Goal: Book appointment/travel/reservation

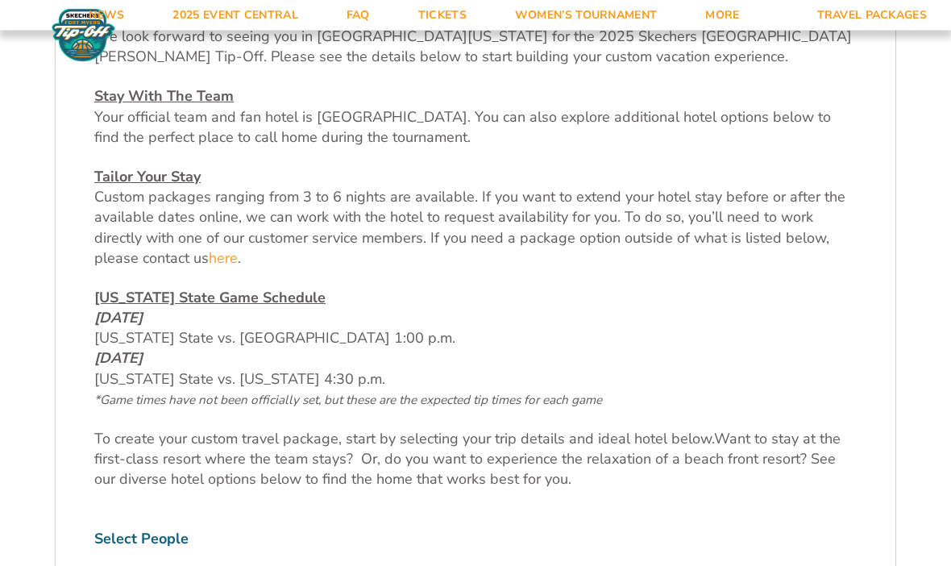
scroll to position [596, 0]
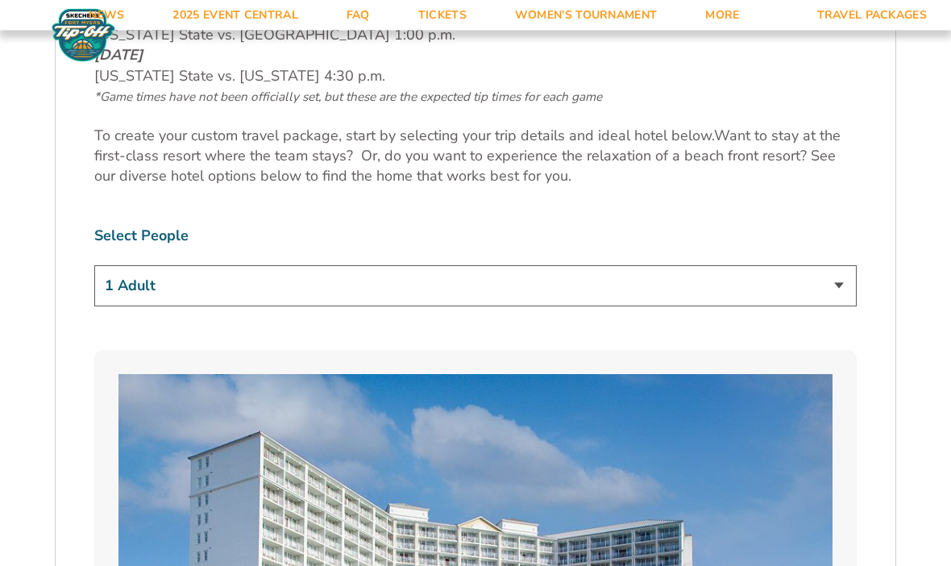
click at [840, 307] on select "1 Adult 2 Adults 3 Adults 4 Adults 2 Adults + 1 Child 2 Adults + 2 Children 2 A…" at bounding box center [475, 286] width 762 height 41
select select "2 Adults"
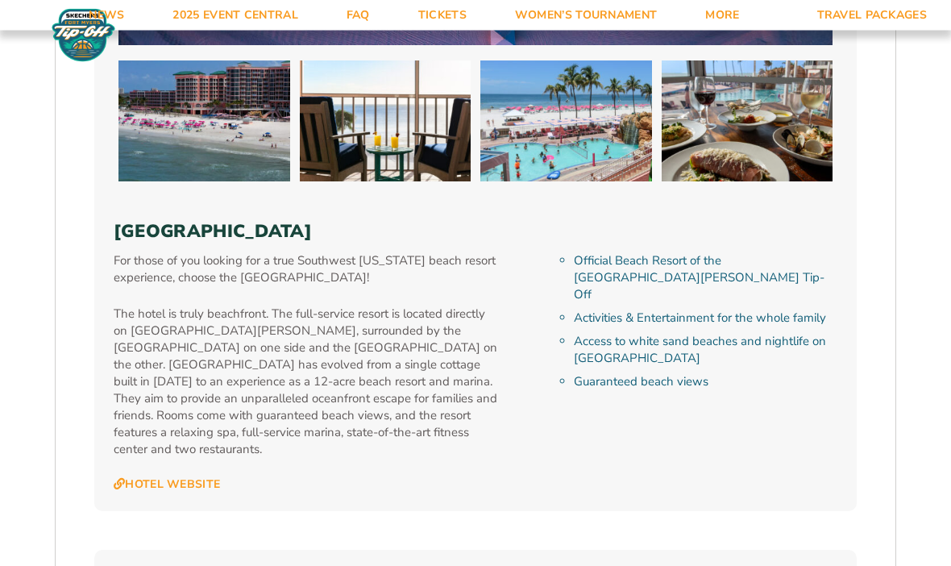
scroll to position [3621, 0]
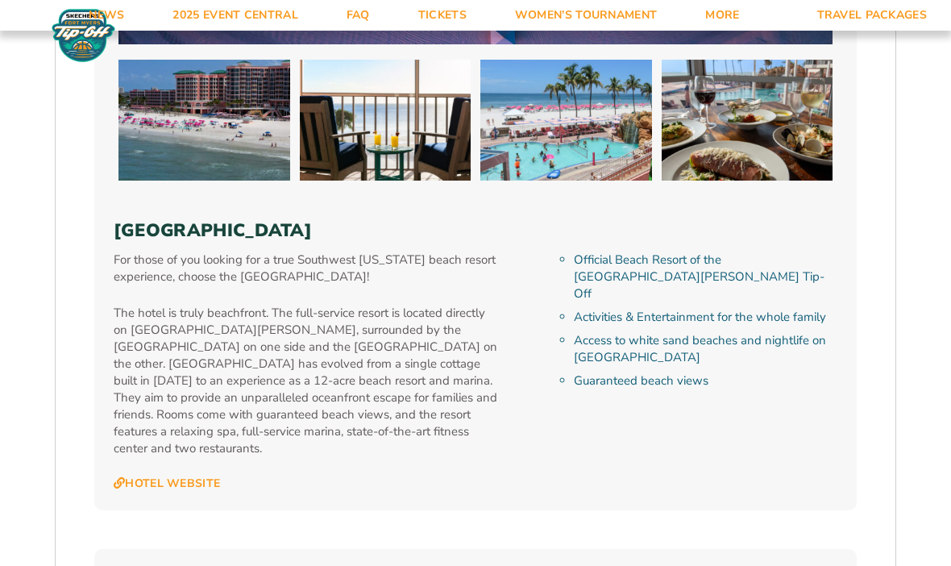
click at [814, 403] on div "Official Beach Resort of the [GEOGRAPHIC_DATA][PERSON_NAME] Tip-Off Activities …" at bounding box center [692, 370] width 289 height 239
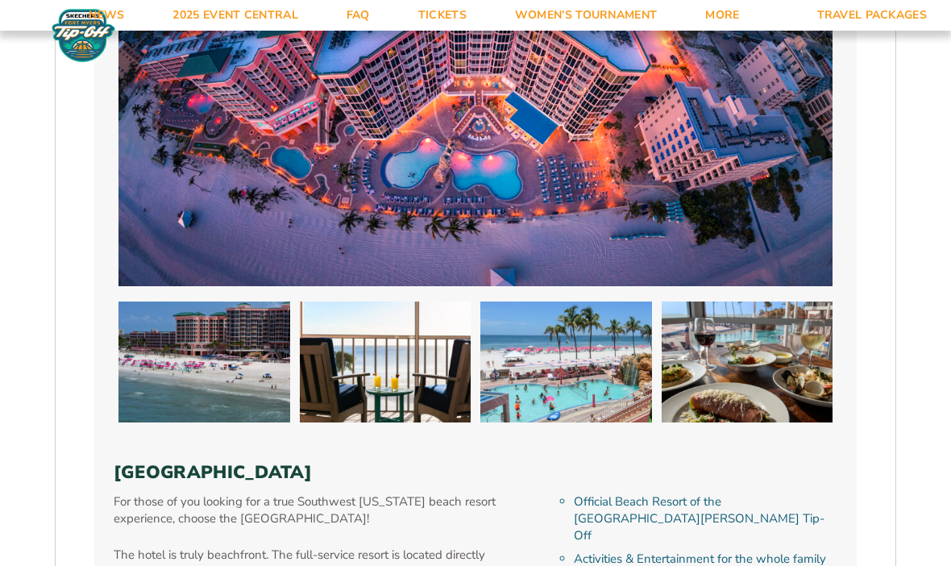
scroll to position [3378, 0]
click at [441, 31] on img at bounding box center [475, 86] width 714 height 401
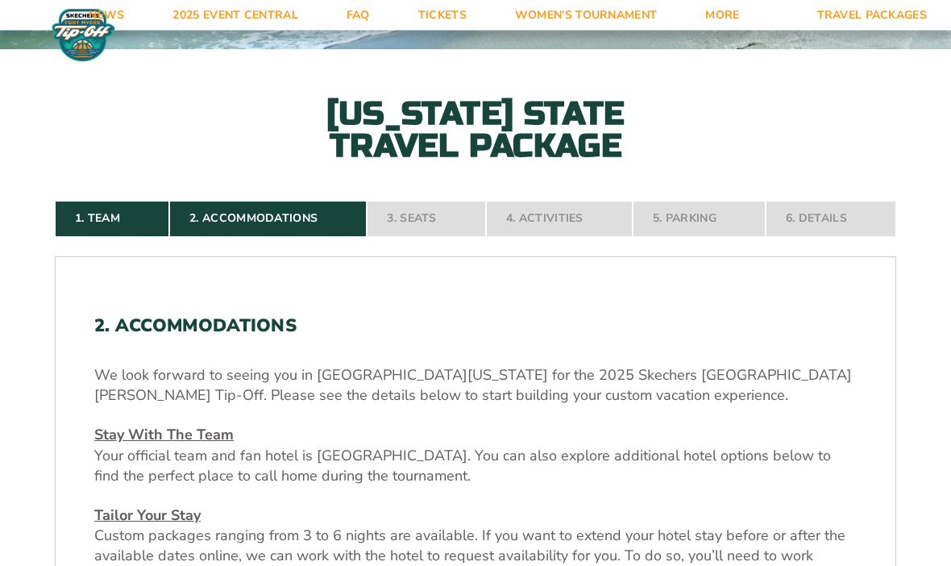
scroll to position [258, 0]
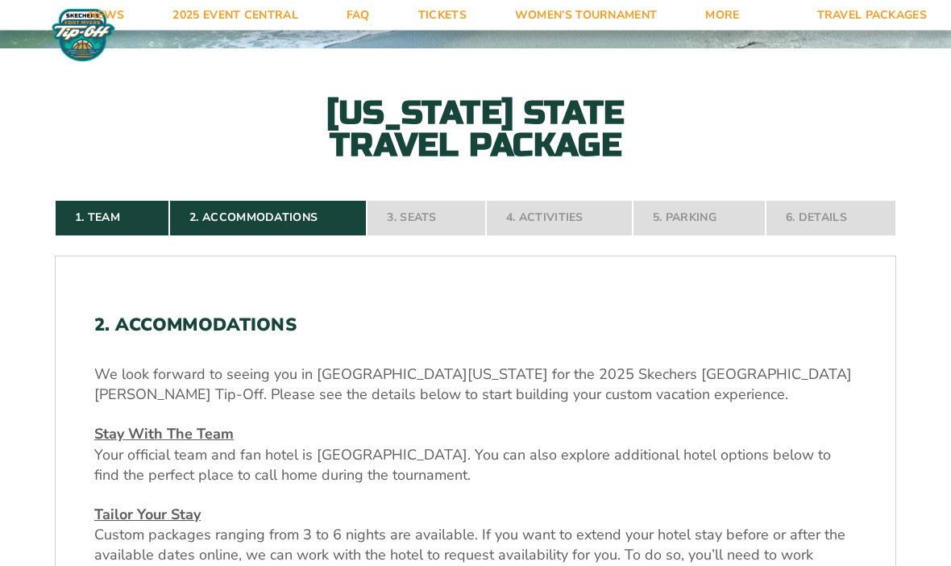
click at [432, 236] on nav "1. Team 2. Accommodations 3. Seats 4. Activities 5. Parking 6. Details" at bounding box center [475, 218] width 841 height 35
click at [427, 236] on nav "1. Team 2. Accommodations 3. Seats 4. Activities 5. Parking 6. Details" at bounding box center [475, 218] width 841 height 35
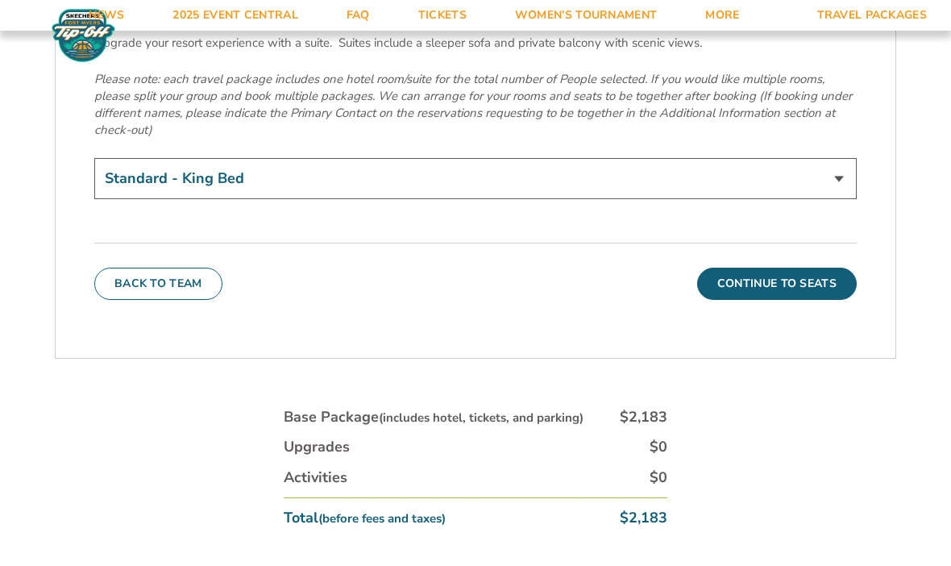
scroll to position [5765, 0]
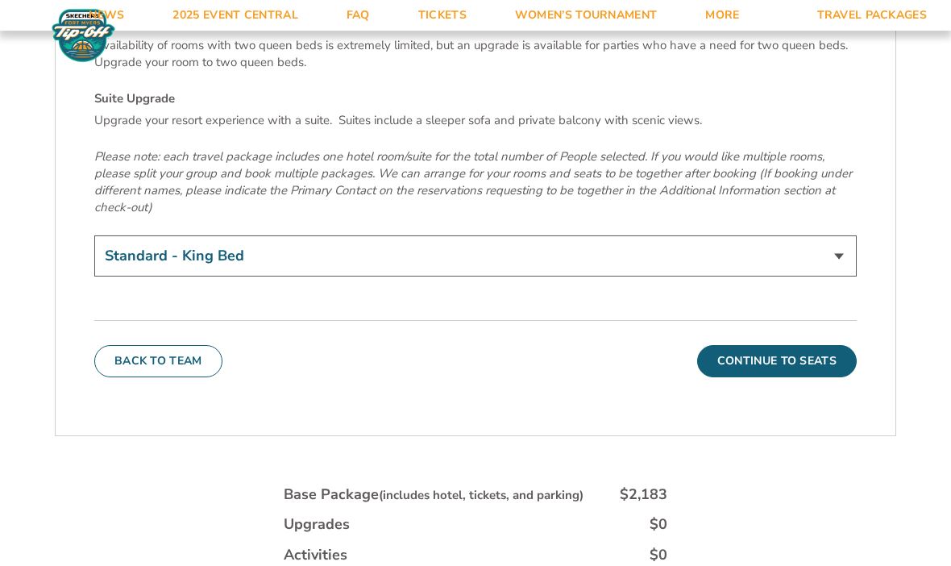
click at [767, 345] on button "Continue To Seats" at bounding box center [777, 361] width 160 height 32
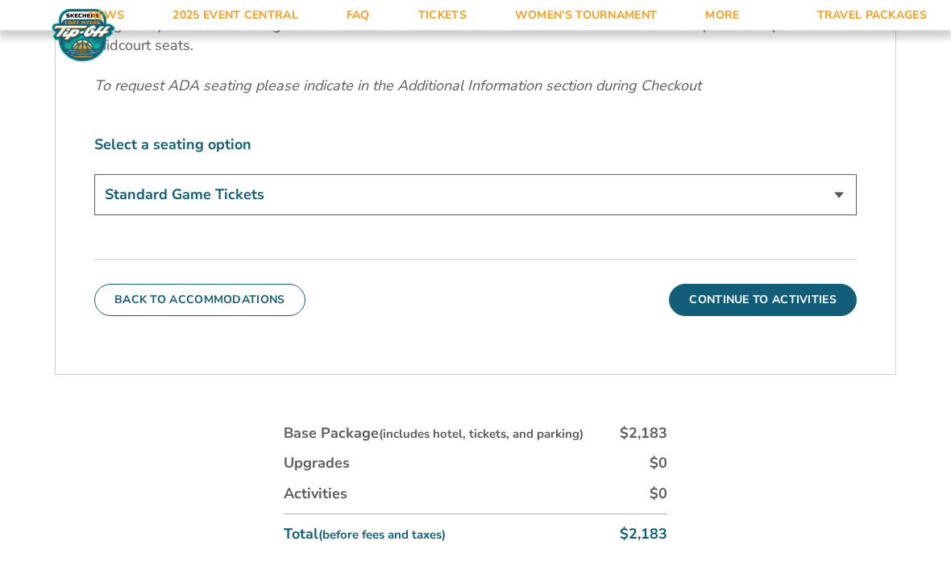
scroll to position [724, 0]
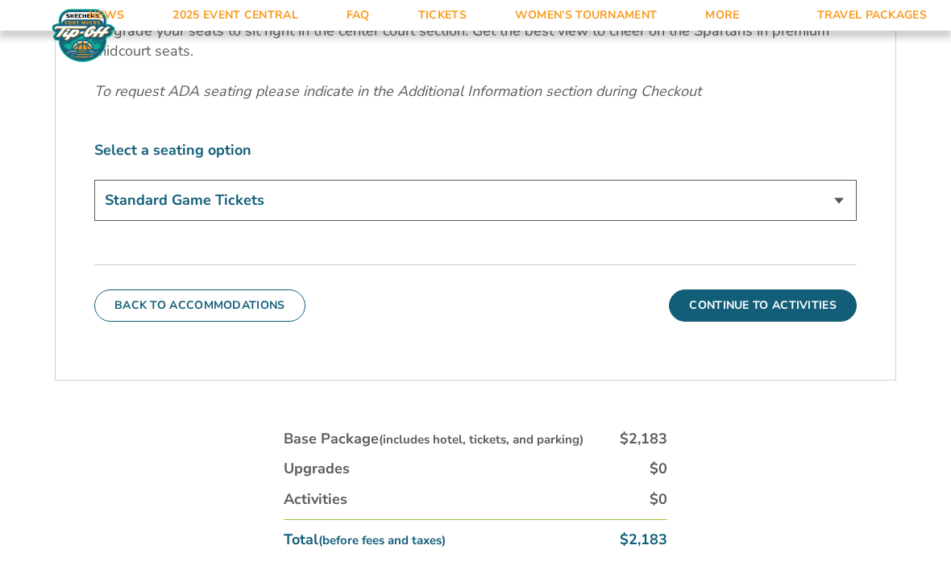
click at [837, 221] on select "Standard Game Tickets Midcourt Seat Upgrade (+$140 per person)" at bounding box center [475, 200] width 762 height 41
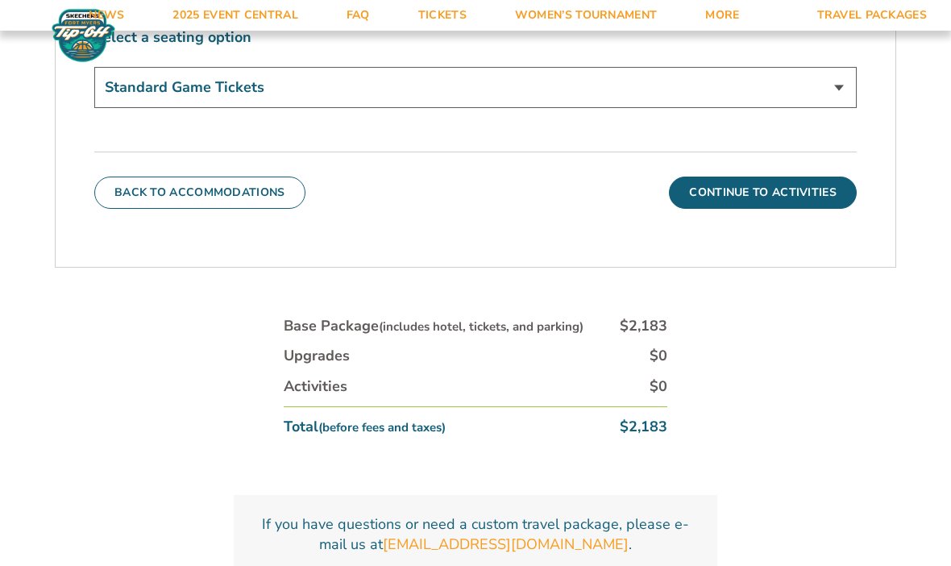
click at [796, 209] on button "Continue To Activities" at bounding box center [763, 192] width 188 height 32
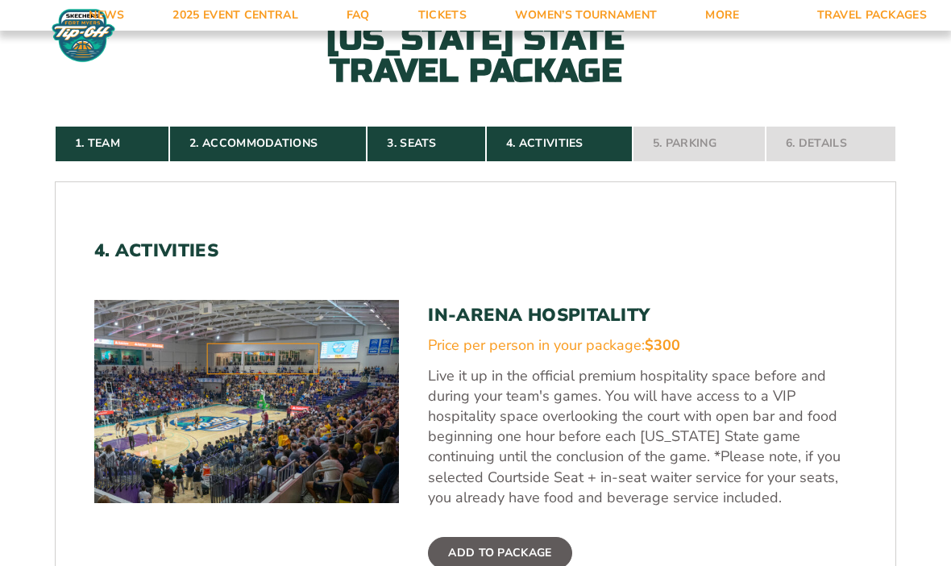
scroll to position [351, 0]
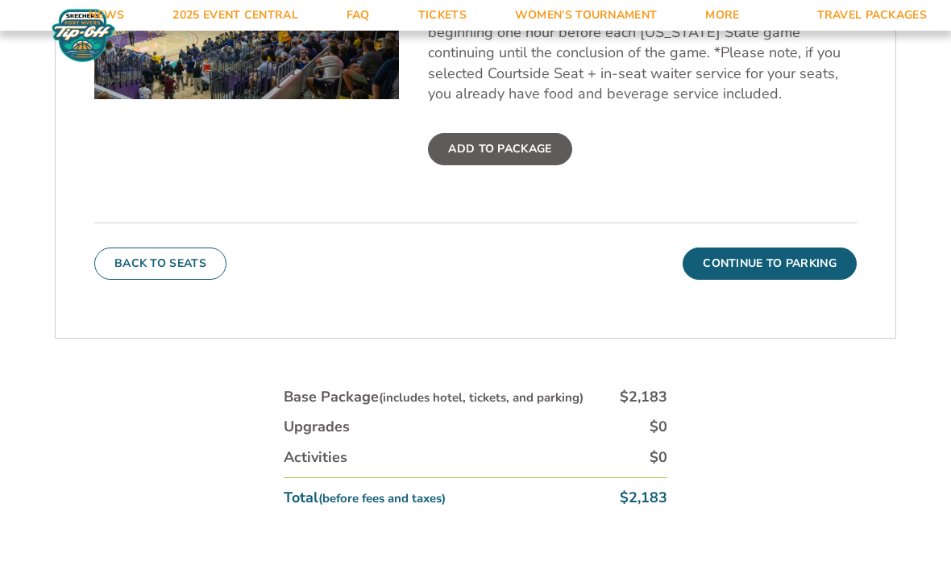
click at [793, 280] on button "Continue To Parking" at bounding box center [770, 263] width 174 height 32
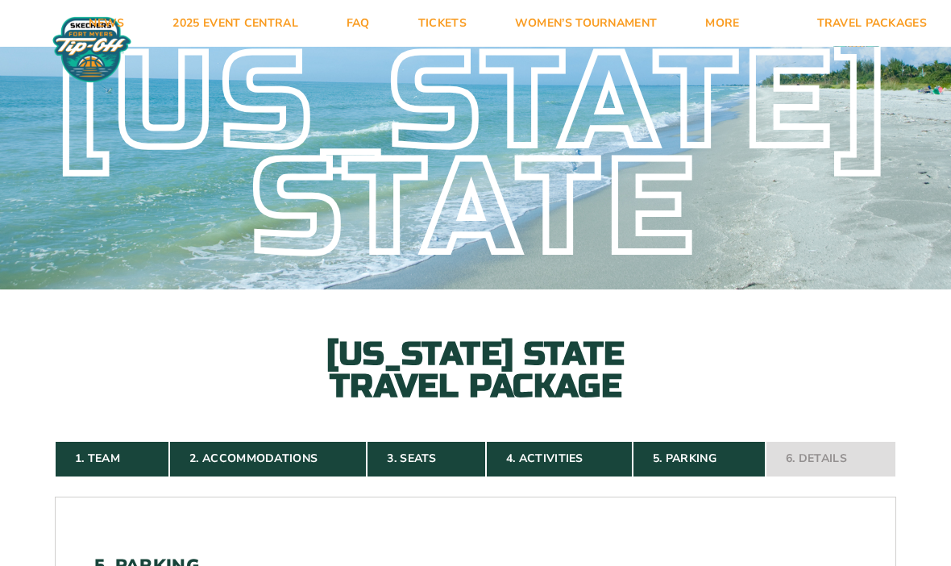
scroll to position [0, 0]
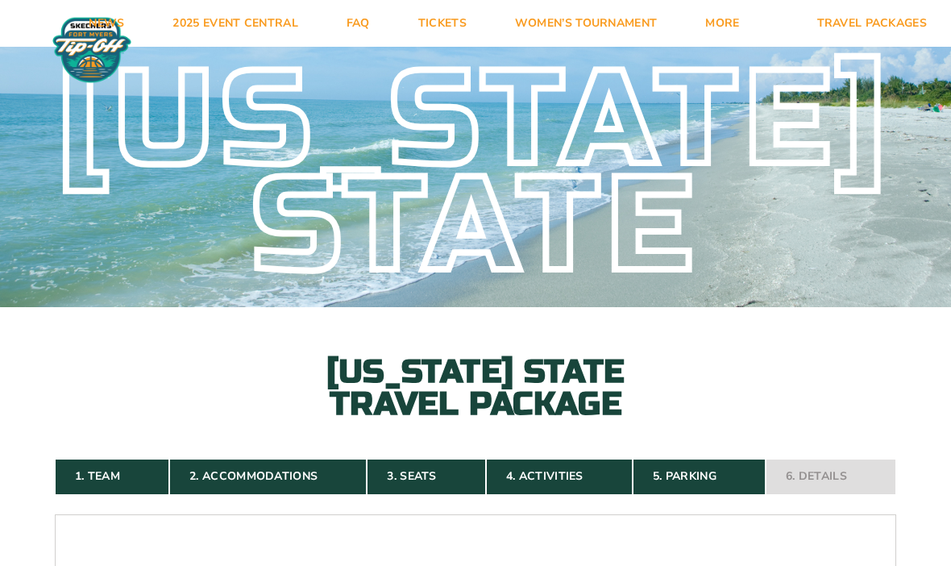
click at [873, 29] on link "Travel Packages" at bounding box center [872, 23] width 159 height 47
click at [870, 40] on link "Travel Packages" at bounding box center [872, 23] width 159 height 47
